Goal: Information Seeking & Learning: Learn about a topic

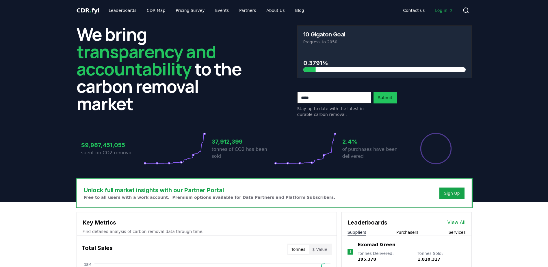
click at [133, 86] on h2 "We bring transparency and accountability to the carbon removal market" at bounding box center [164, 68] width 175 height 87
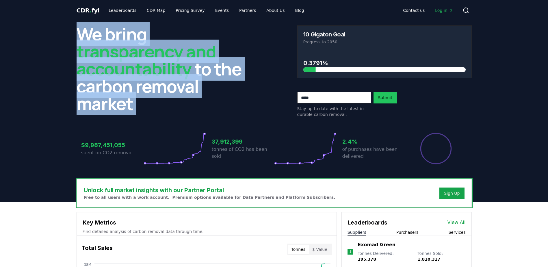
click at [133, 86] on h2 "We bring transparency and accountability to the carbon removal market" at bounding box center [164, 68] width 175 height 87
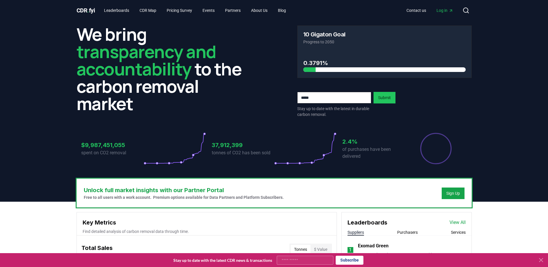
click at [275, 129] on div "$9,987,451,055 spent on CO2 removal 37,912,399 tonnes of CO2 has been sold 2.4%…" at bounding box center [274, 145] width 395 height 49
click at [542, 259] on icon at bounding box center [541, 260] width 7 height 7
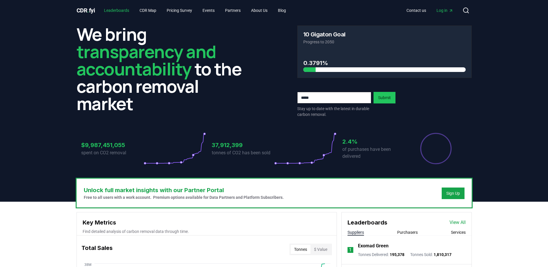
click at [115, 9] on link "Leaderboards" at bounding box center [116, 10] width 34 height 10
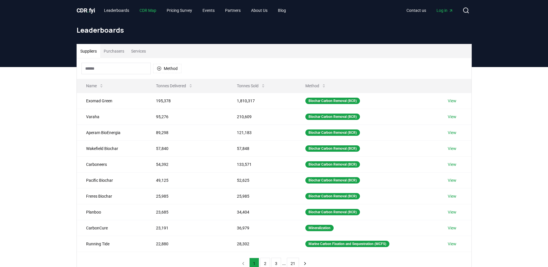
click at [148, 12] on link "CDR Map" at bounding box center [148, 10] width 26 height 10
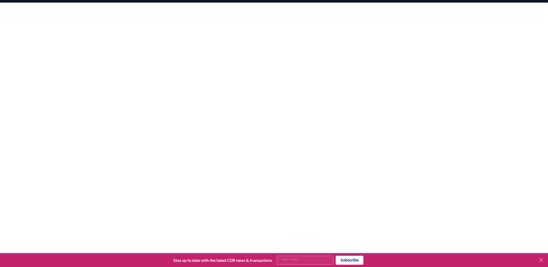
scroll to position [116, 0]
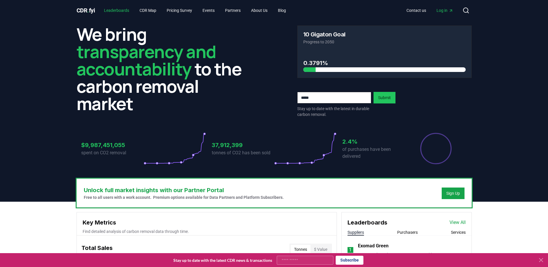
click at [128, 8] on link "Leaderboards" at bounding box center [116, 10] width 34 height 10
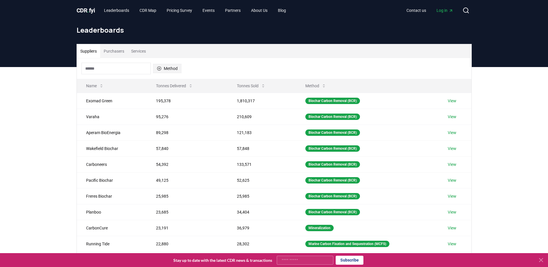
click at [171, 71] on button "Method" at bounding box center [167, 68] width 28 height 9
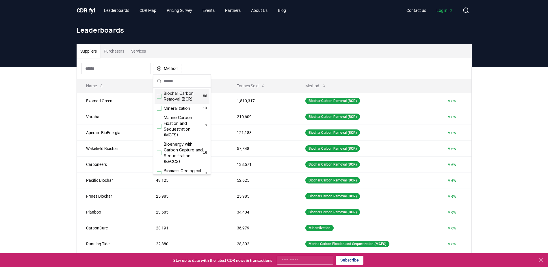
click at [159, 98] on div "Suggestions" at bounding box center [159, 96] width 5 height 5
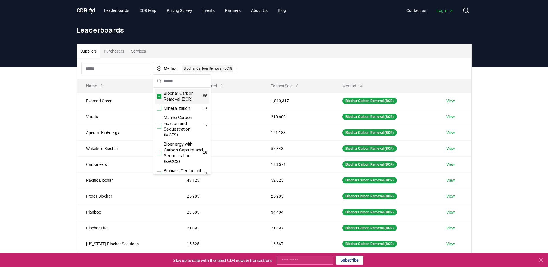
click at [293, 71] on div "Method 1 Biochar Carbon Removal (BCR)" at bounding box center [274, 68] width 395 height 21
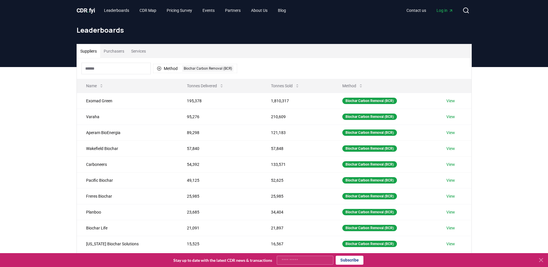
click at [114, 53] on button "Purchasers" at bounding box center [113, 51] width 27 height 14
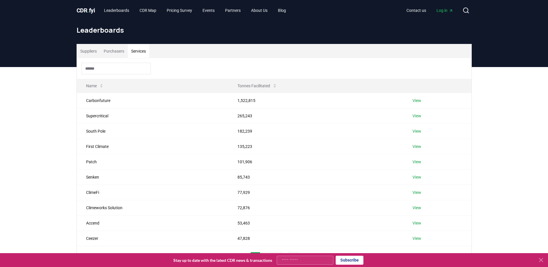
click at [138, 53] on button "Services" at bounding box center [139, 51] width 22 height 14
click at [110, 52] on button "Purchasers" at bounding box center [113, 51] width 27 height 14
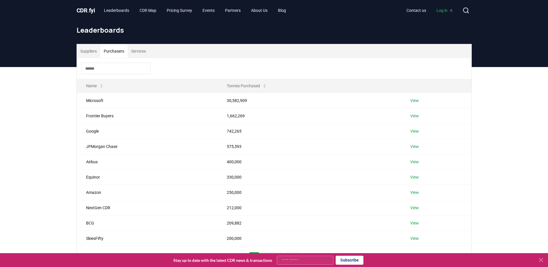
click at [149, 54] on button "Services" at bounding box center [139, 51] width 22 height 14
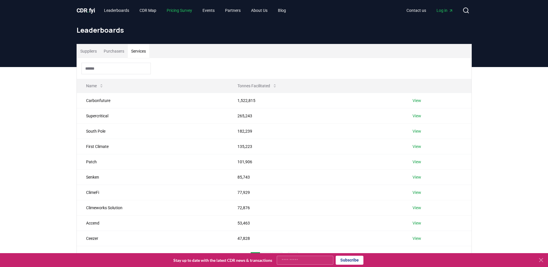
click at [171, 10] on link "Pricing Survey" at bounding box center [179, 10] width 35 height 10
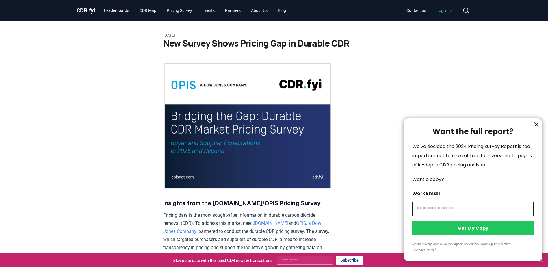
click at [143, 13] on div at bounding box center [274, 133] width 548 height 267
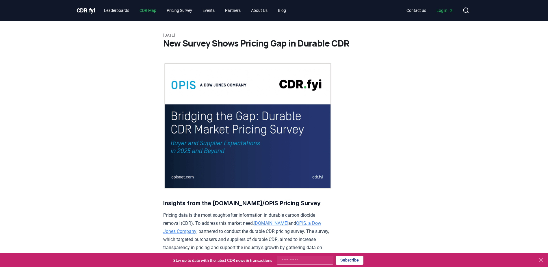
click at [147, 12] on link "CDR Map" at bounding box center [148, 10] width 26 height 10
